Goal: Transaction & Acquisition: Purchase product/service

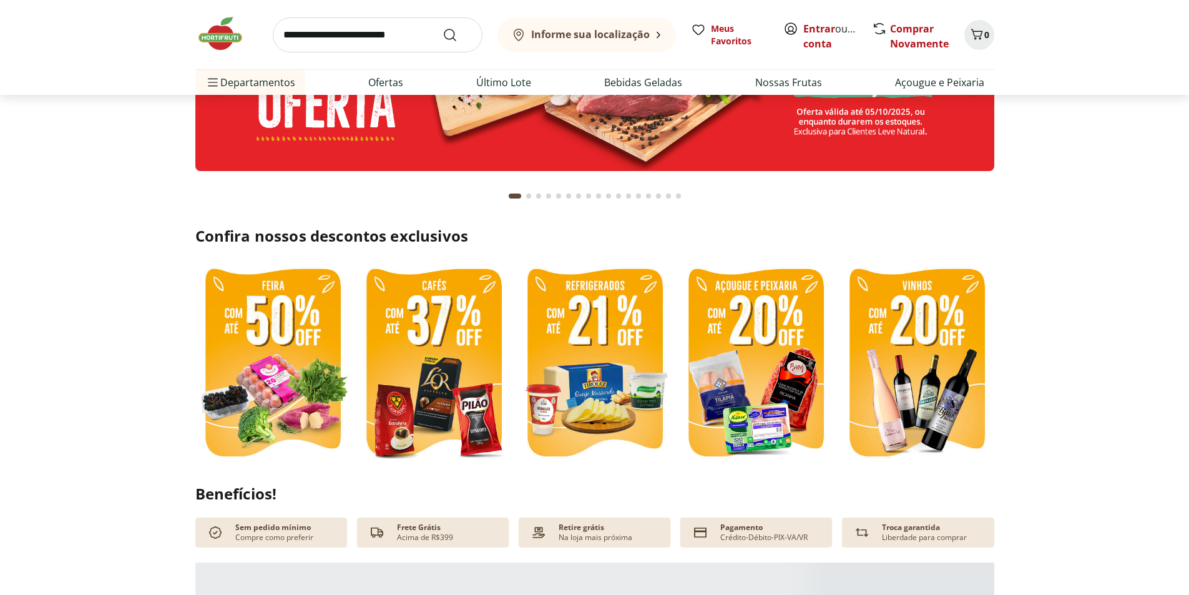
scroll to position [187, 0]
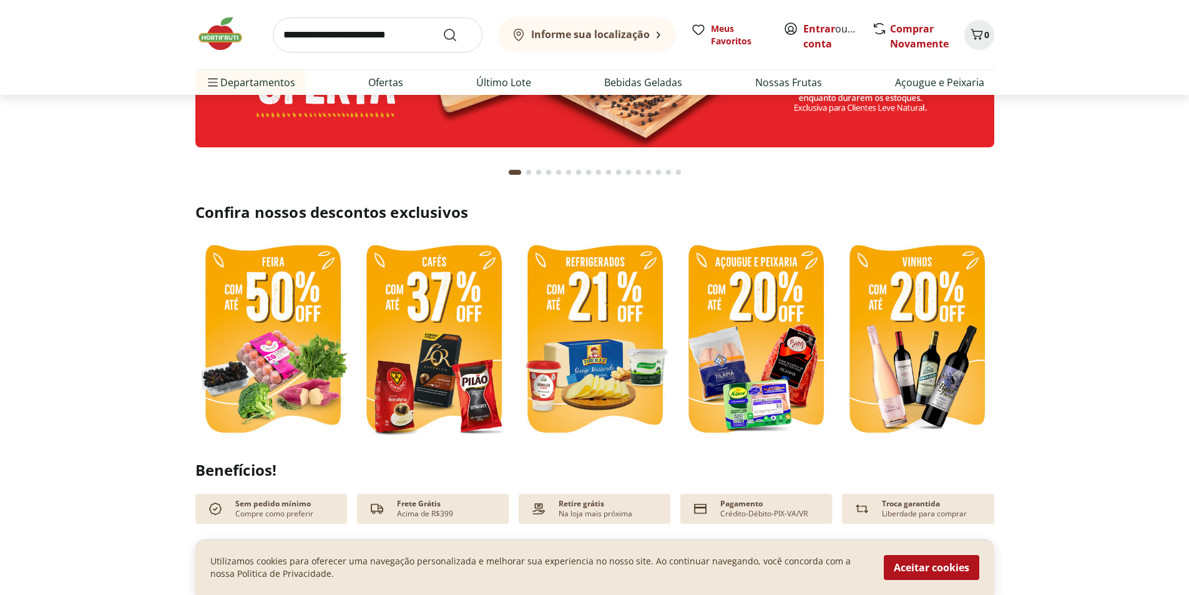
click at [430, 335] on img at bounding box center [433, 340] width 155 height 207
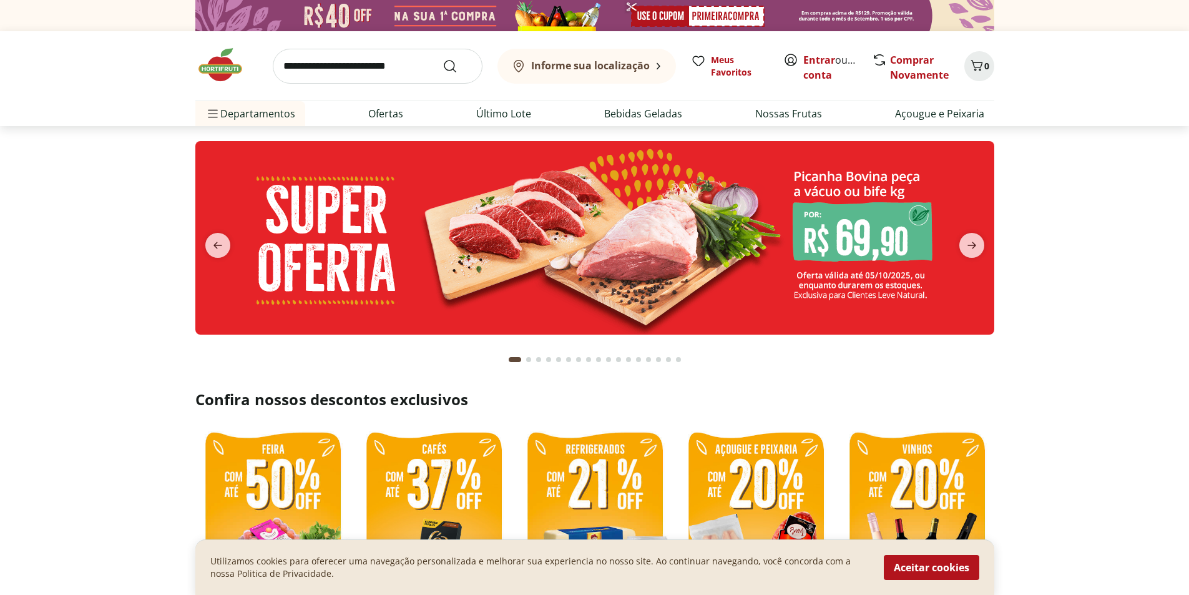
select select "**********"
